Goal: Obtain resource: Download file/media

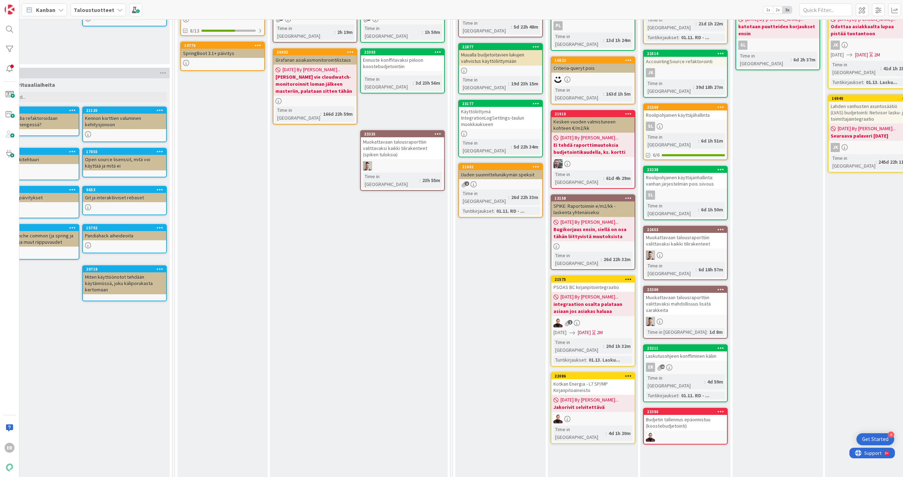
scroll to position [137, 512]
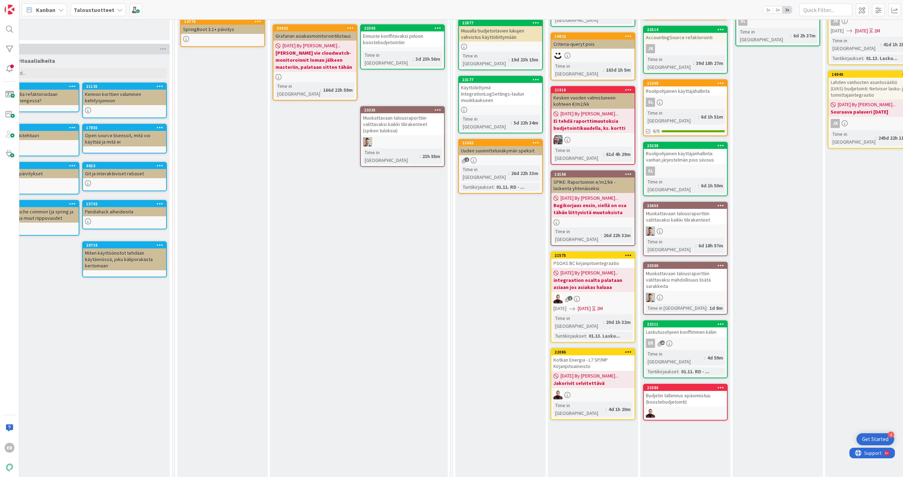
drag, startPoint x: 718, startPoint y: 470, endPoint x: 742, endPoint y: 457, distance: 27.3
click at [743, 459] on div "4 Työjono Toteutusvalmiit kortit. Add Card... 21217 SPIKE: Uusi saraketyyppi Mu…" at bounding box center [731, 227] width 554 height 637
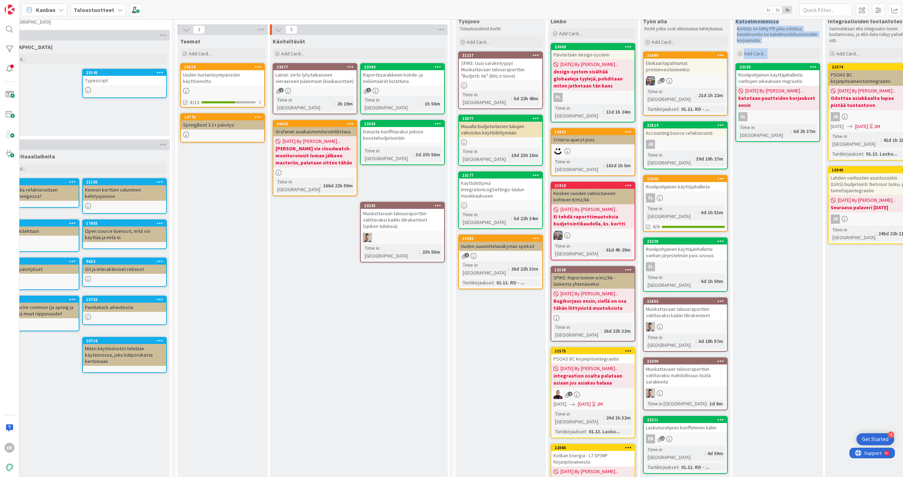
scroll to position [0, 512]
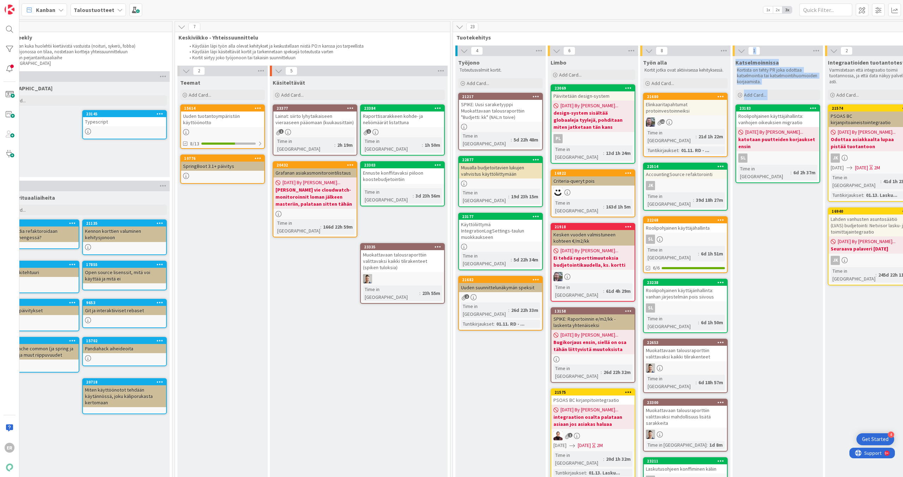
click at [808, 377] on div "Katselmoinnissa Kortista on tehty PR joka odottaa katselmointia tai katselmoint…" at bounding box center [778, 367] width 90 height 622
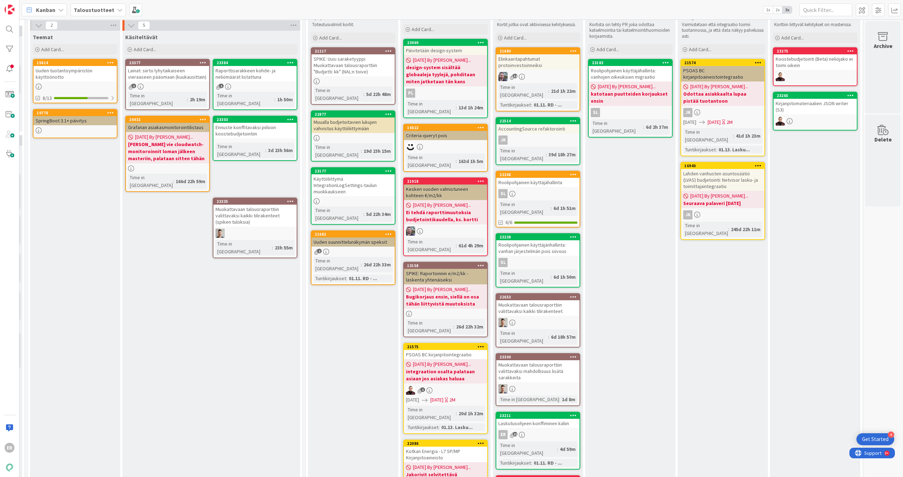
scroll to position [137, 664]
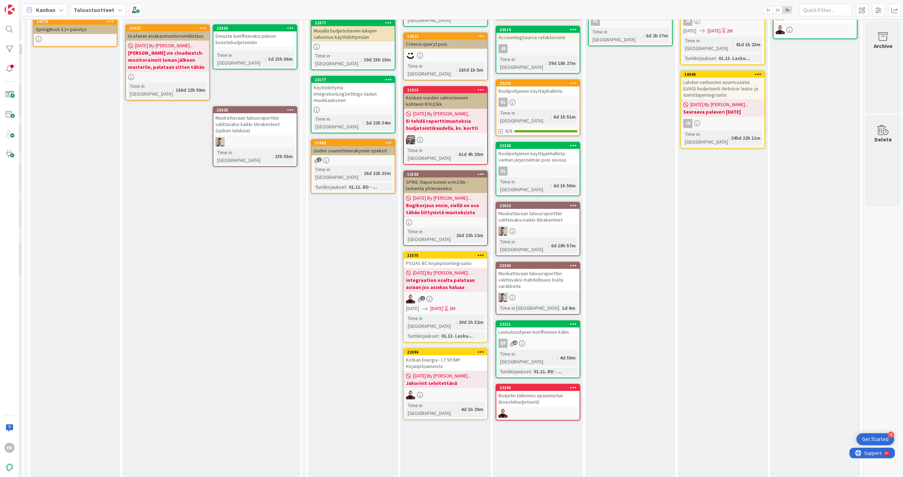
click at [548, 327] on div "Laskutusohjeen konffiminen käliin" at bounding box center [537, 331] width 83 height 9
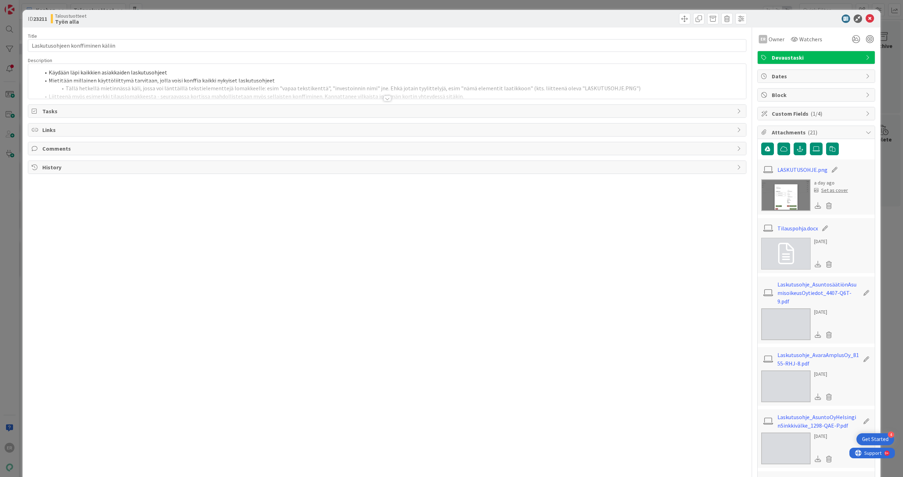
click at [384, 97] on div at bounding box center [387, 99] width 8 height 6
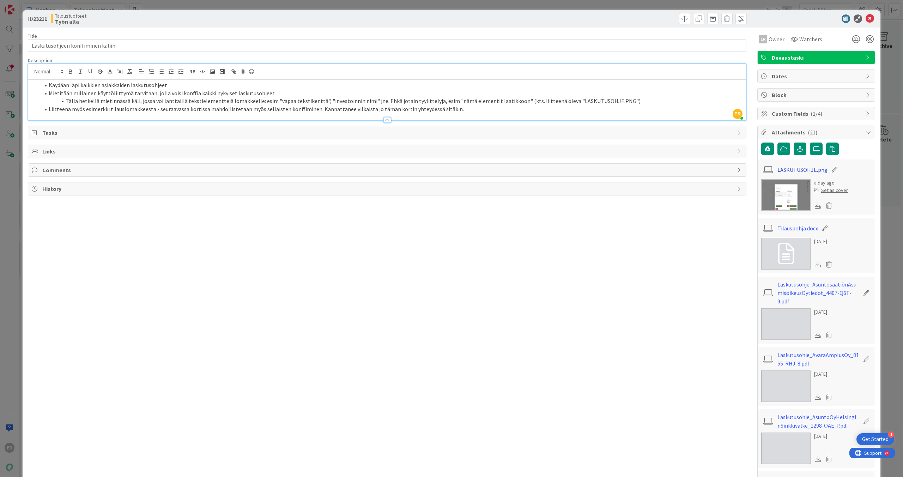
click at [794, 170] on link "LASKUTUSOHJE.png" at bounding box center [802, 169] width 50 height 8
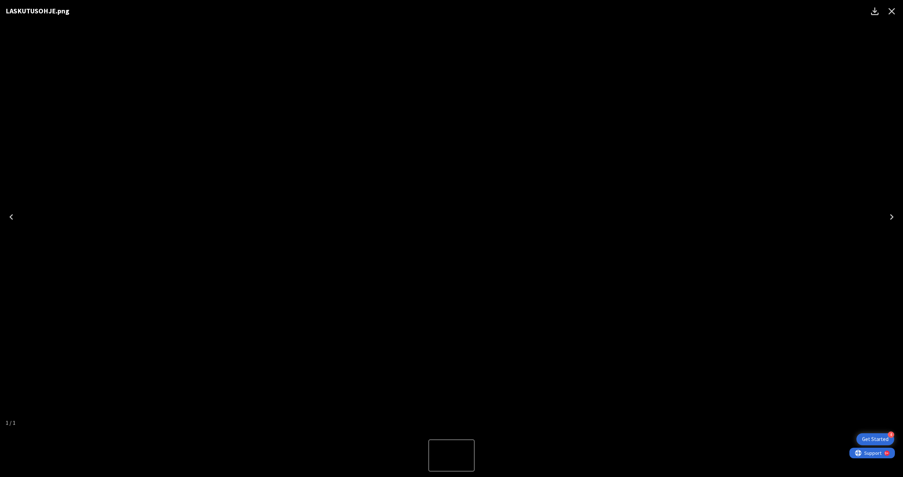
click at [890, 13] on icon "Close" at bounding box center [891, 11] width 7 height 7
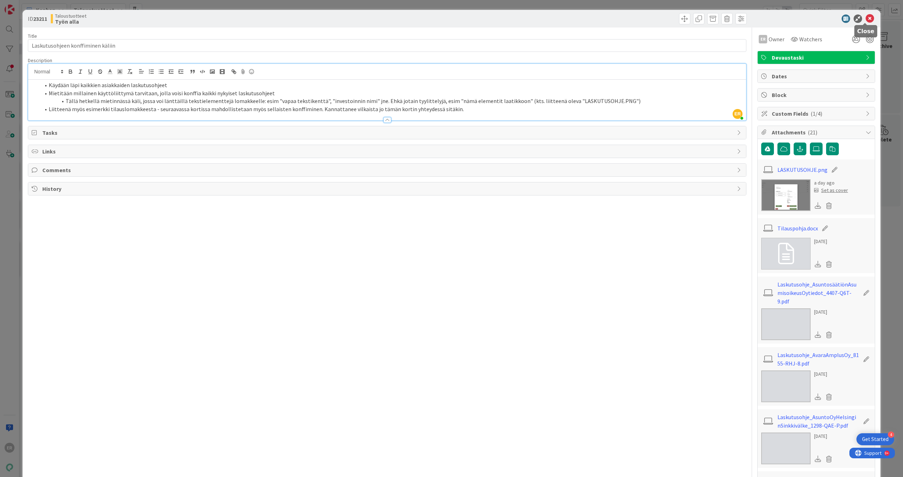
click at [865, 19] on icon at bounding box center [869, 18] width 8 height 8
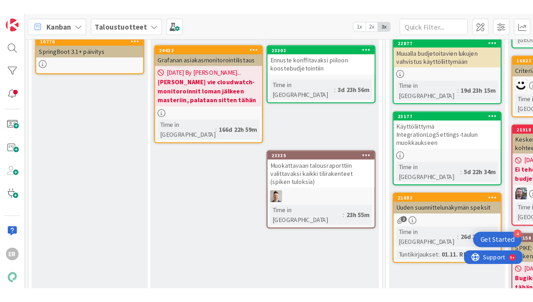
scroll to position [137, 664]
